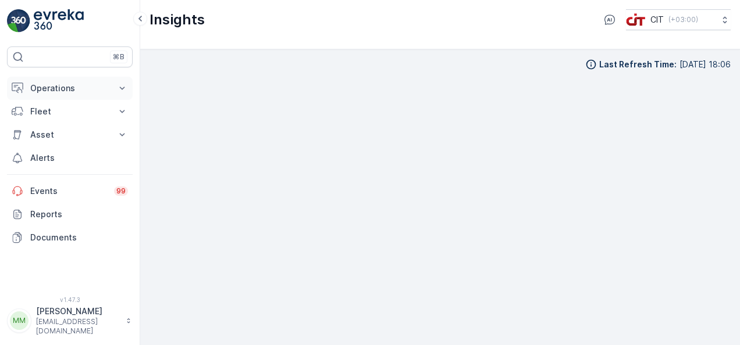
click at [86, 90] on p "Operations" at bounding box center [69, 89] width 79 height 12
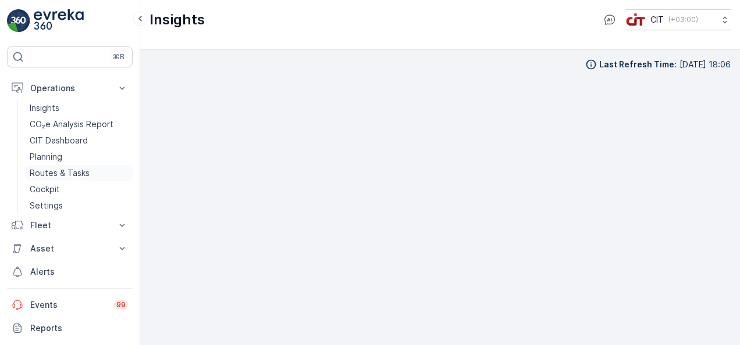
click at [79, 173] on p "Routes & Tasks" at bounding box center [60, 173] width 60 height 12
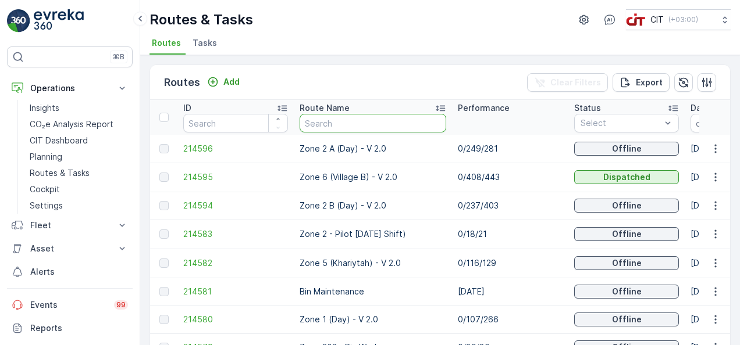
click at [380, 126] on input "text" at bounding box center [372, 123] width 147 height 19
type input "zone 1"
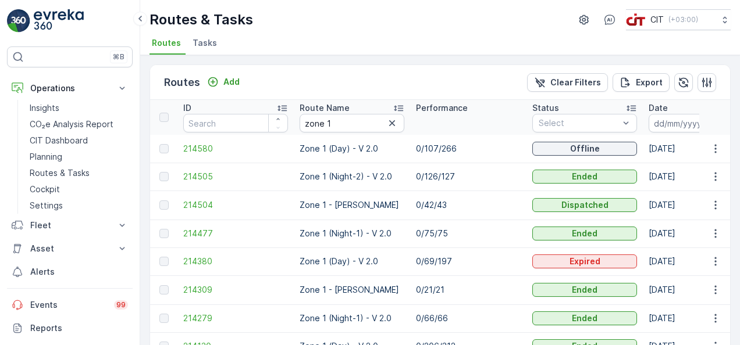
click at [510, 220] on td "0/75/75" at bounding box center [468, 234] width 116 height 28
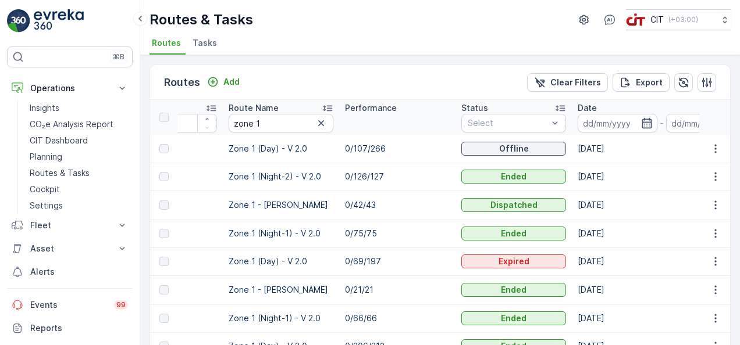
scroll to position [0, 93]
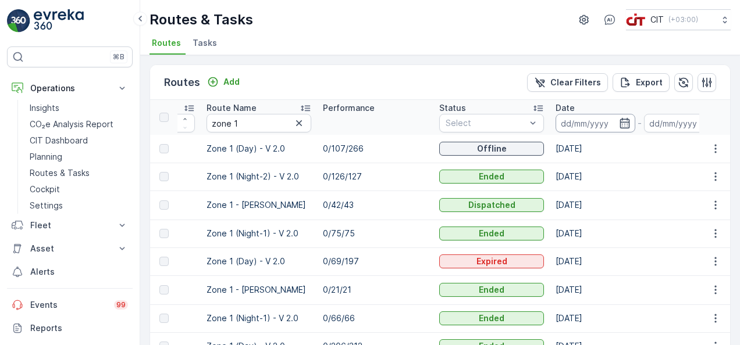
click at [599, 122] on input at bounding box center [595, 123] width 80 height 19
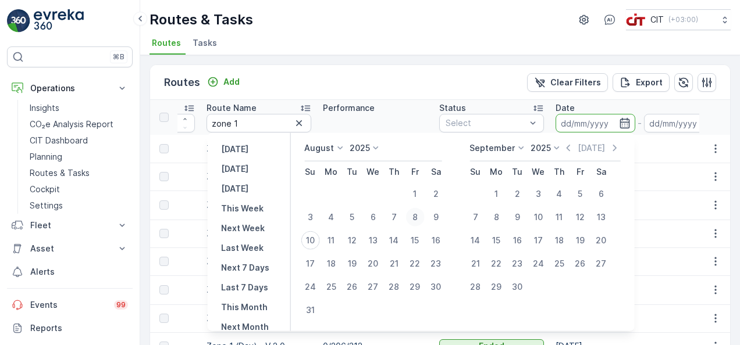
click at [424, 219] on div "8" at bounding box center [414, 217] width 19 height 19
type input "[DATE]"
click at [424, 219] on div "8" at bounding box center [414, 217] width 19 height 19
type input "[DATE]"
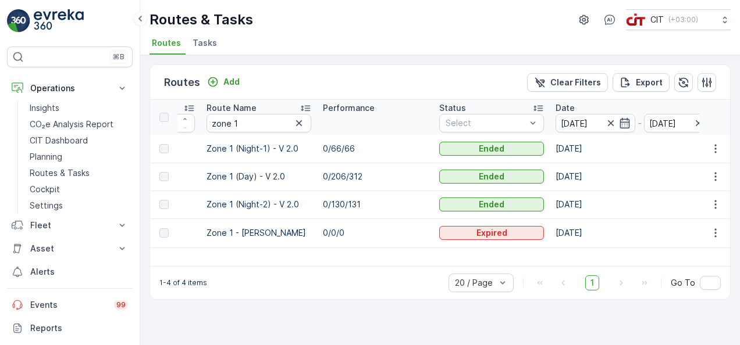
click at [398, 122] on th "Performance" at bounding box center [375, 117] width 116 height 35
click at [270, 122] on input "zone 1" at bounding box center [258, 123] width 105 height 19
type input "zone 2"
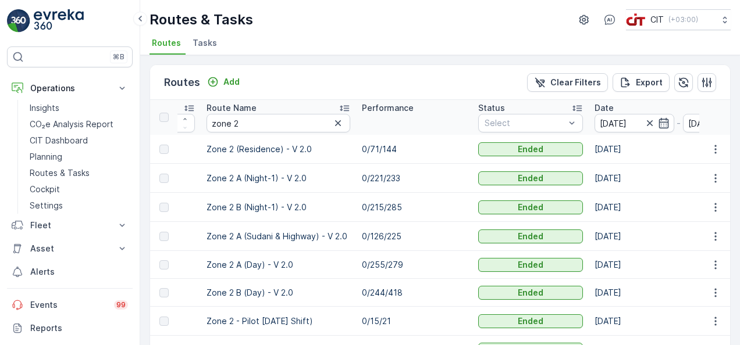
click at [427, 233] on td "0/126/225" at bounding box center [414, 236] width 116 height 29
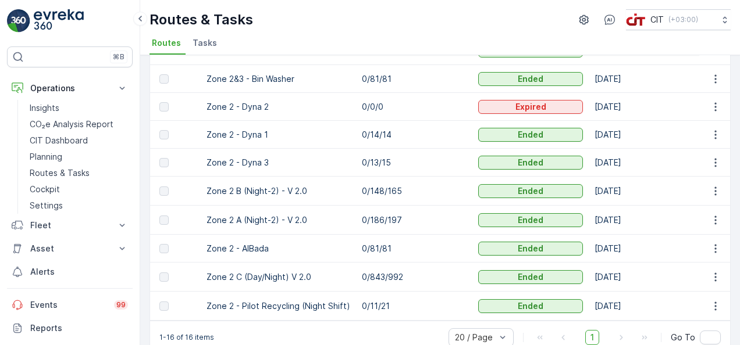
scroll to position [294, 0]
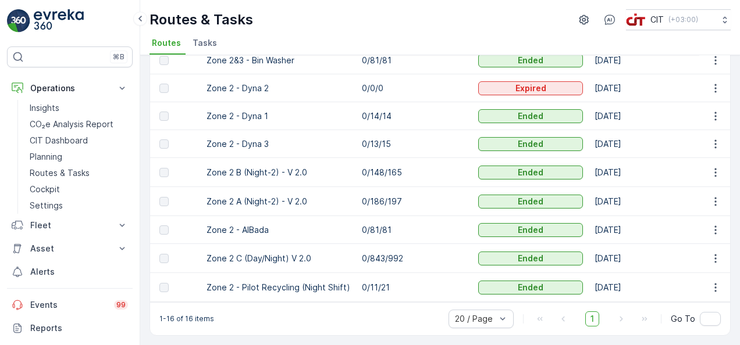
click at [730, 78] on div "Routes Add Clear Filters Export ID Route Name zone 2 Performance Status Select …" at bounding box center [439, 200] width 599 height 290
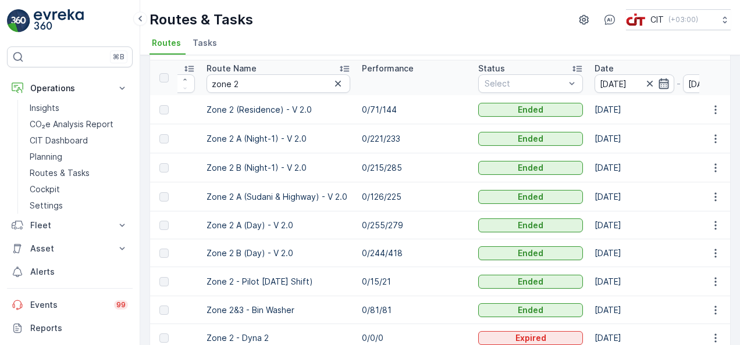
click at [659, 84] on icon "button" at bounding box center [663, 83] width 10 height 10
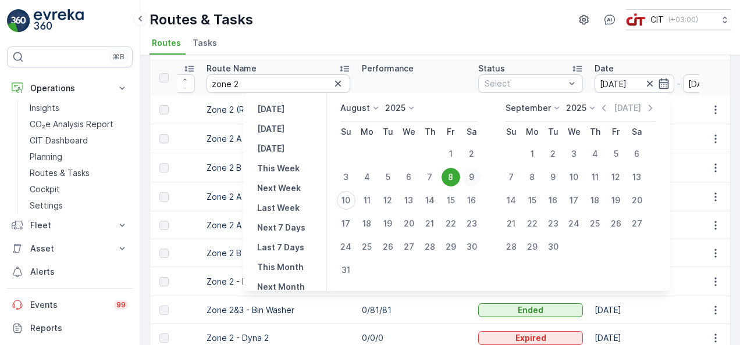
click at [478, 173] on div "9" at bounding box center [471, 177] width 19 height 19
type input "[DATE]"
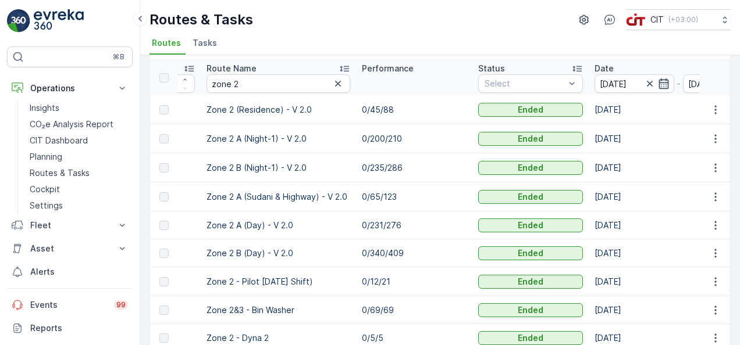
click at [658, 84] on icon "button" at bounding box center [663, 83] width 10 height 10
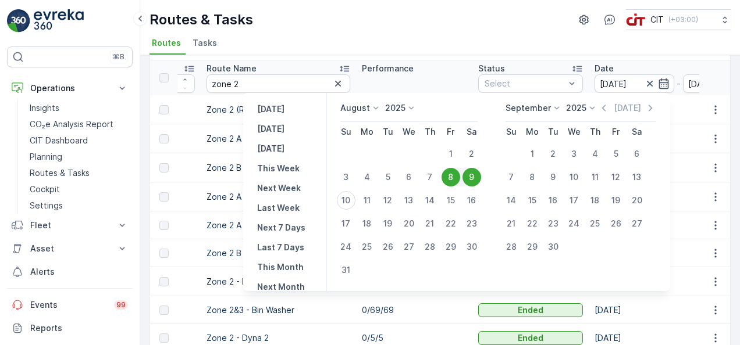
click at [478, 177] on div "9" at bounding box center [471, 177] width 19 height 19
type input "[DATE]"
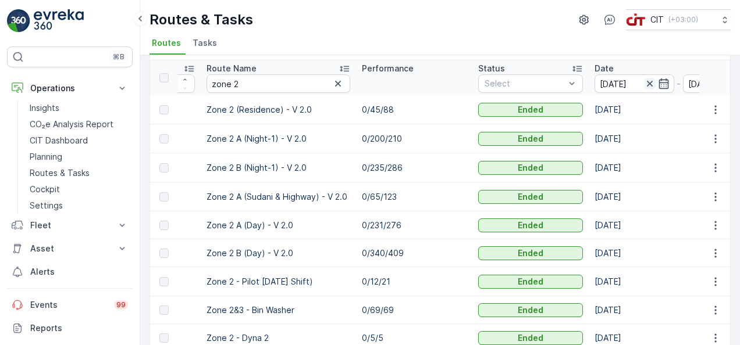
click at [646, 84] on icon "button" at bounding box center [650, 84] width 12 height 12
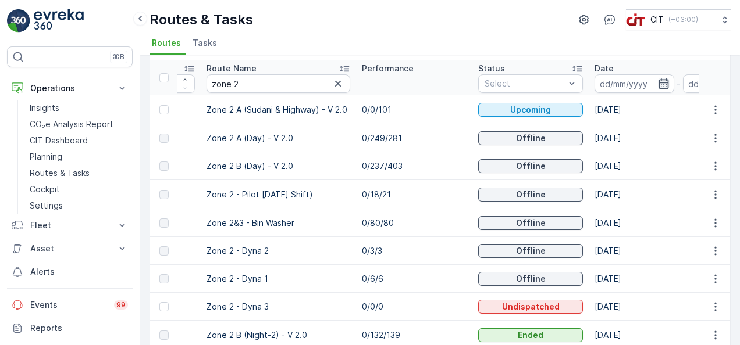
click at [658, 84] on icon "button" at bounding box center [664, 84] width 12 height 12
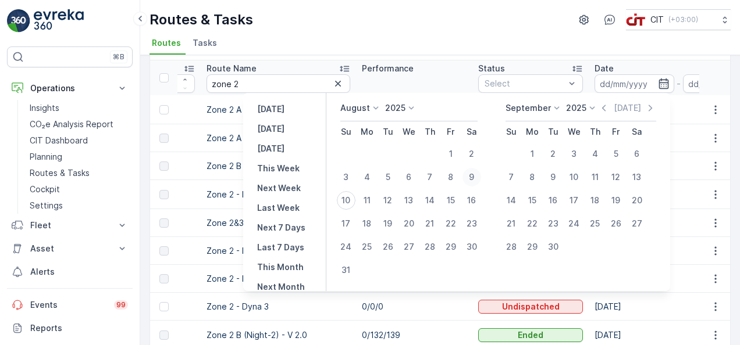
click at [478, 177] on div "9" at bounding box center [471, 177] width 19 height 19
type input "[DATE]"
click at [478, 177] on div "9" at bounding box center [471, 177] width 19 height 19
type input "[DATE]"
click at [478, 177] on div "9" at bounding box center [471, 177] width 19 height 19
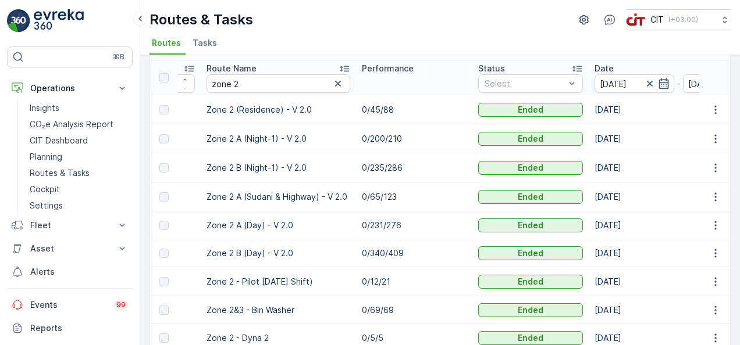
click at [438, 163] on td "0/235/286" at bounding box center [414, 167] width 116 height 29
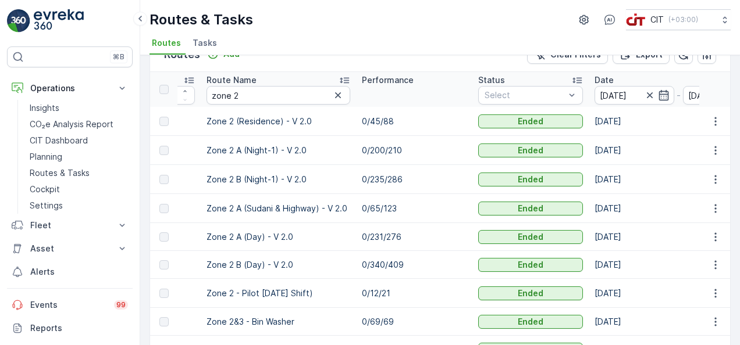
scroll to position [27, 0]
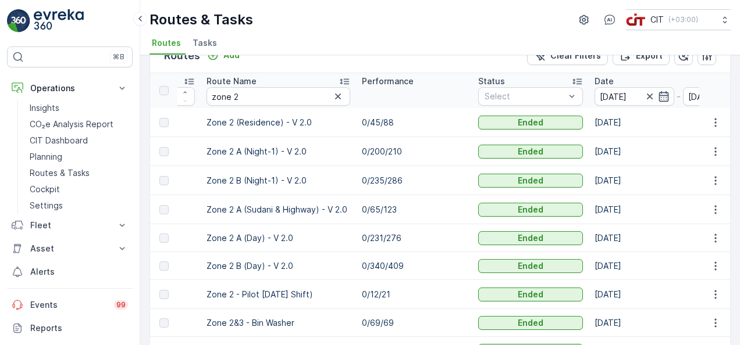
click at [433, 160] on td "0/200/210" at bounding box center [414, 151] width 116 height 29
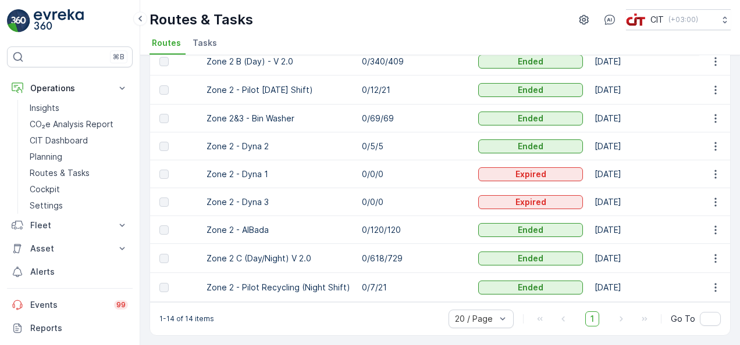
scroll to position [236, 0]
click at [431, 172] on td "0/0/0" at bounding box center [414, 174] width 116 height 28
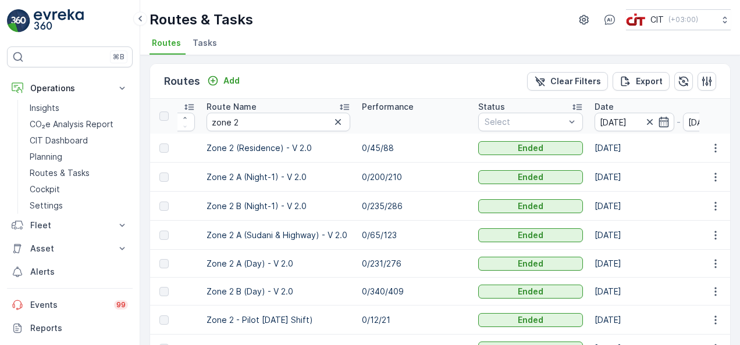
scroll to position [0, 0]
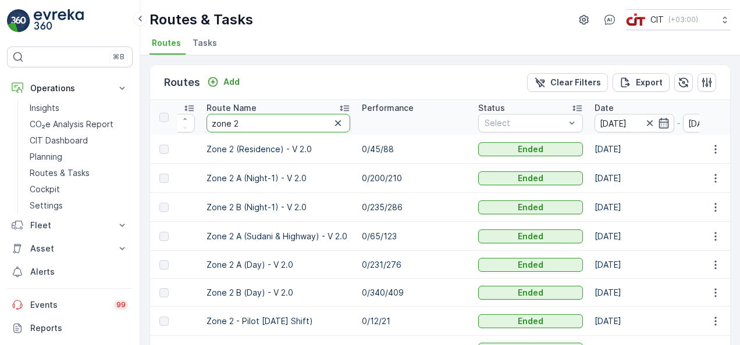
click at [279, 119] on input "zone 2" at bounding box center [278, 123] width 144 height 19
type input "zone 1"
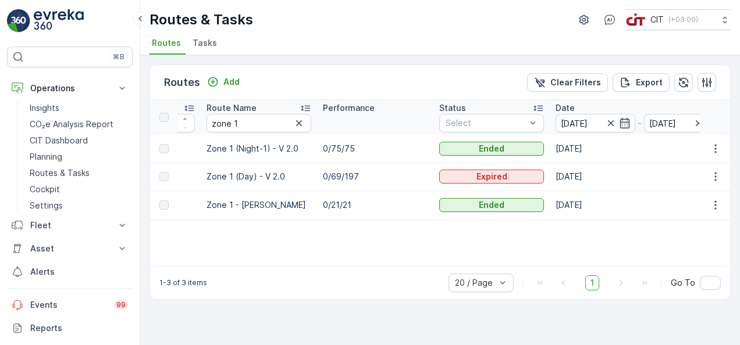
click at [380, 164] on td "0/69/197" at bounding box center [375, 177] width 116 height 28
click at [98, 85] on p "Operations" at bounding box center [69, 89] width 79 height 12
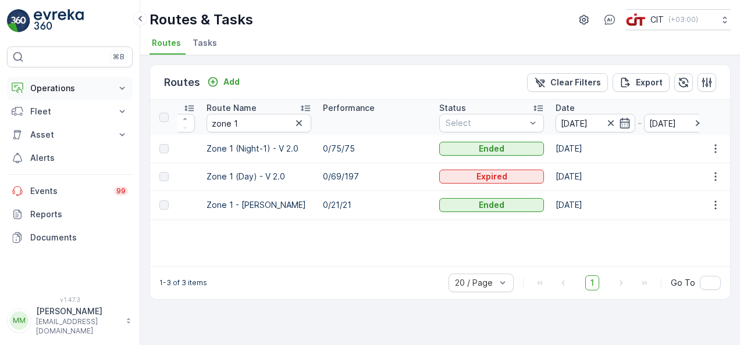
click at [98, 85] on p "Operations" at bounding box center [69, 89] width 79 height 12
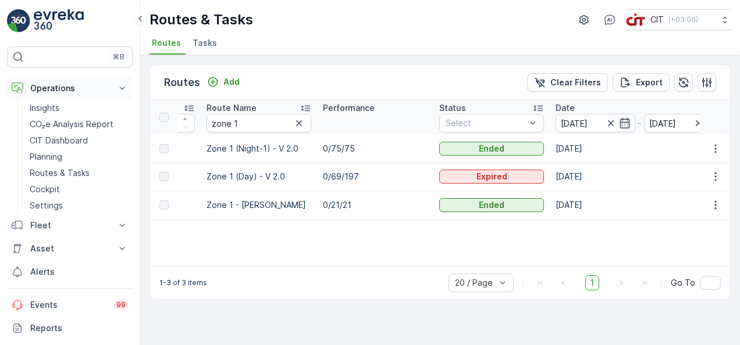
click at [98, 85] on p "Operations" at bounding box center [69, 89] width 79 height 12
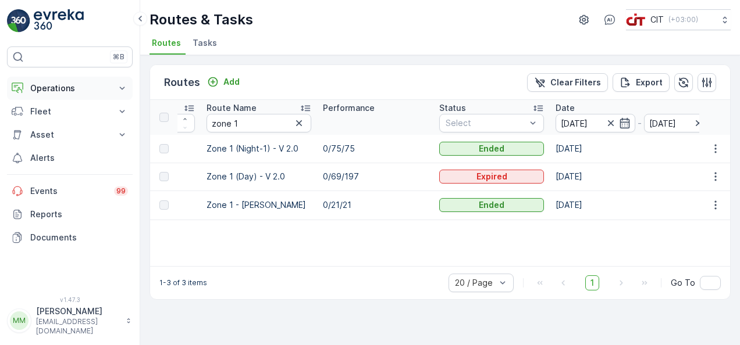
click at [94, 91] on p "Operations" at bounding box center [69, 89] width 79 height 12
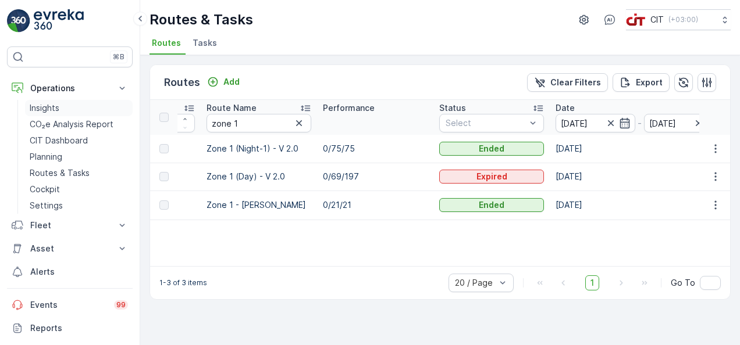
click at [88, 106] on link "Insights" at bounding box center [79, 108] width 108 height 16
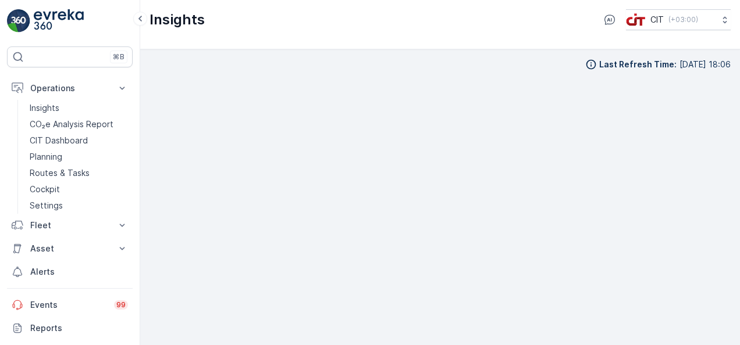
scroll to position [8, 0]
